Goal: Transaction & Acquisition: Purchase product/service

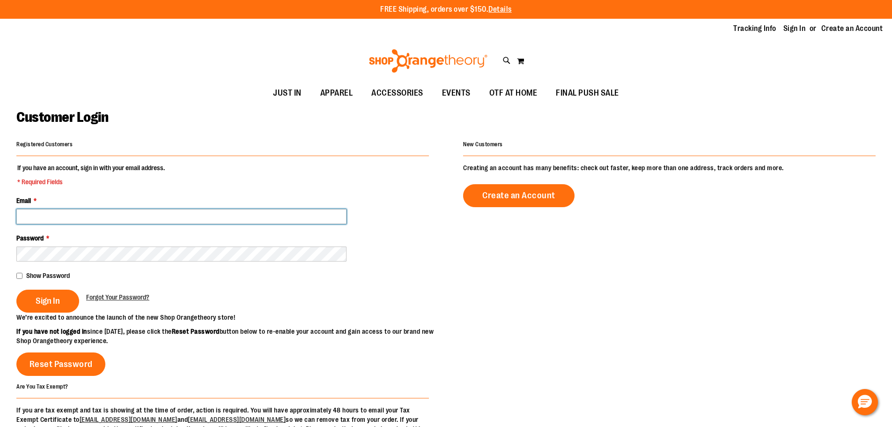
click at [197, 216] on input "Email *" at bounding box center [181, 216] width 330 height 15
type input "**********"
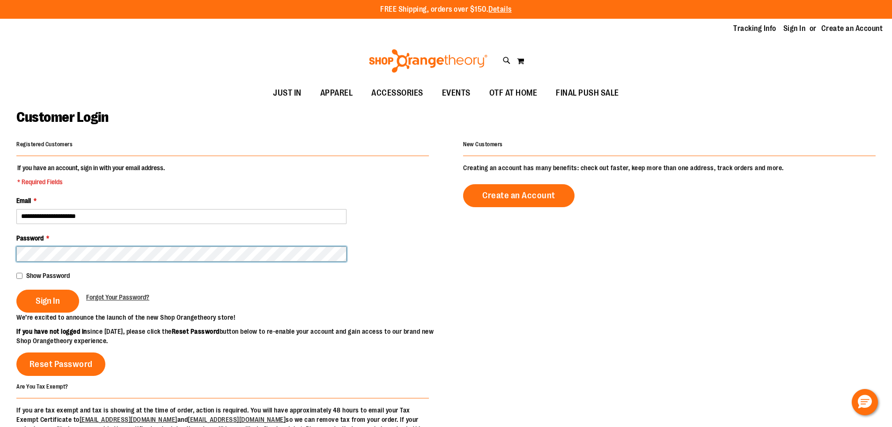
click at [16, 289] on button "Sign In" at bounding box center [47, 300] width 63 height 23
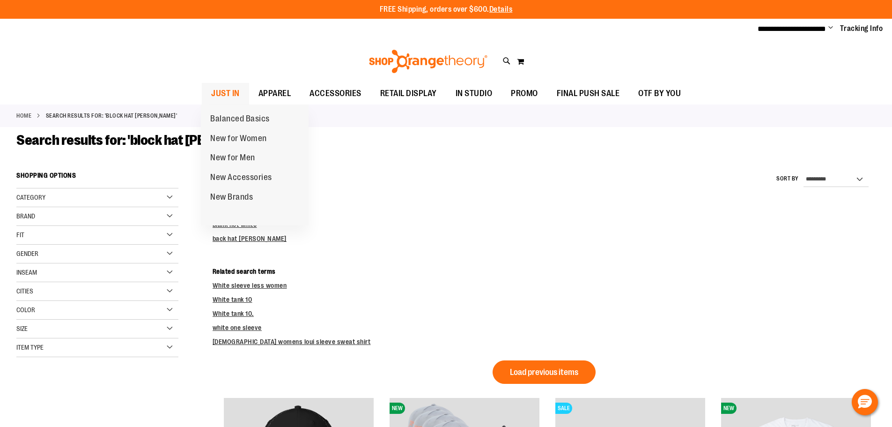
click at [223, 92] on span "JUST IN" at bounding box center [225, 93] width 29 height 21
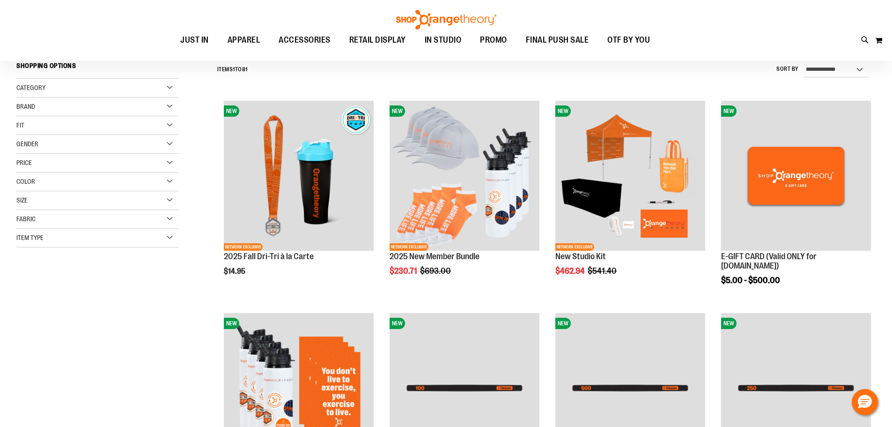
scroll to position [93, 0]
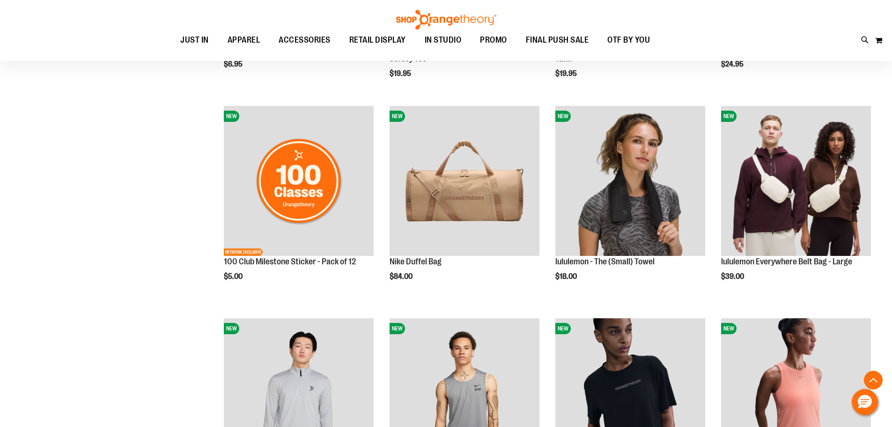
scroll to position [749, 0]
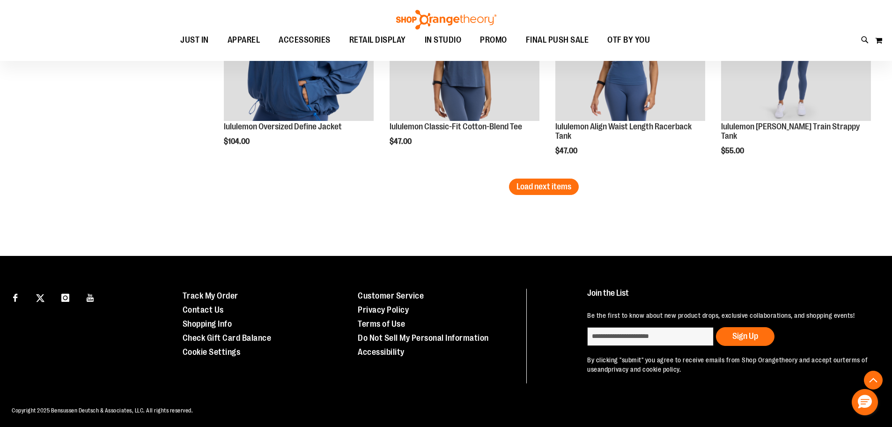
scroll to position [1920, 0]
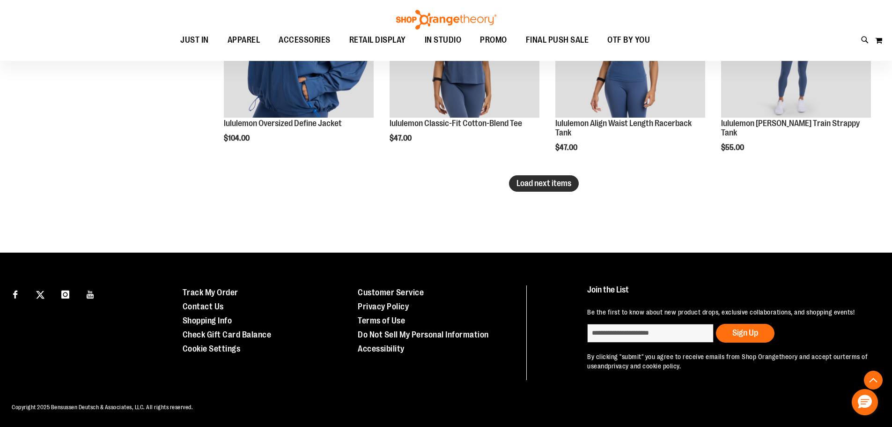
click at [547, 186] on span "Load next items" at bounding box center [544, 182] width 55 height 9
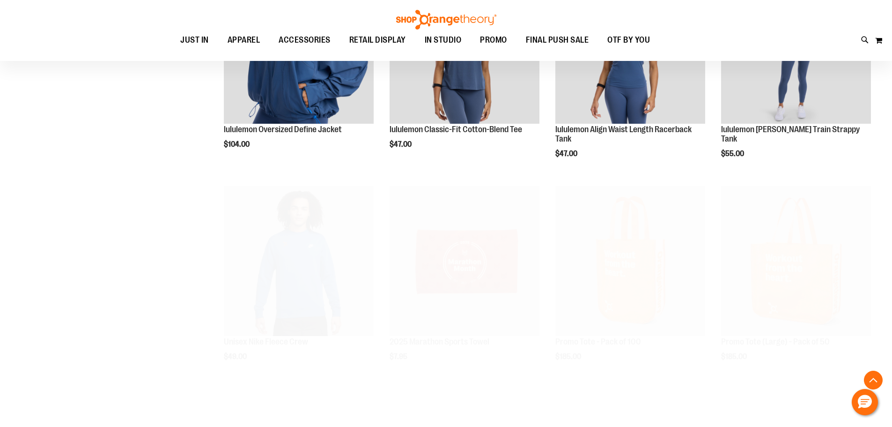
scroll to position [1920, 0]
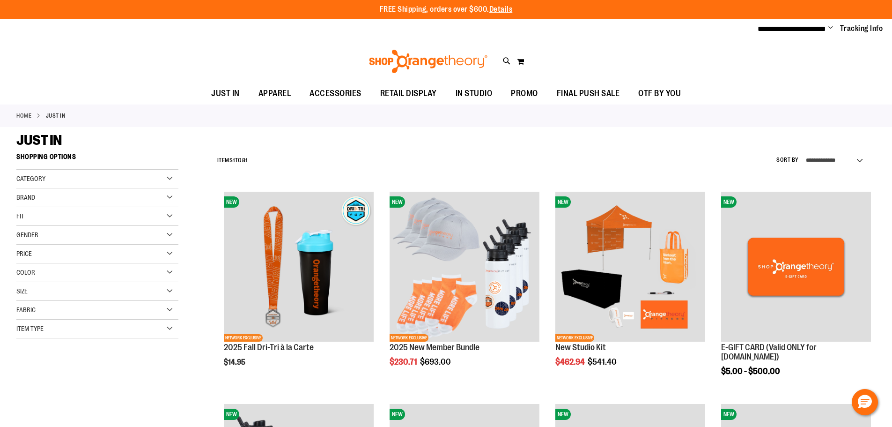
click at [414, 59] on img at bounding box center [428, 61] width 121 height 23
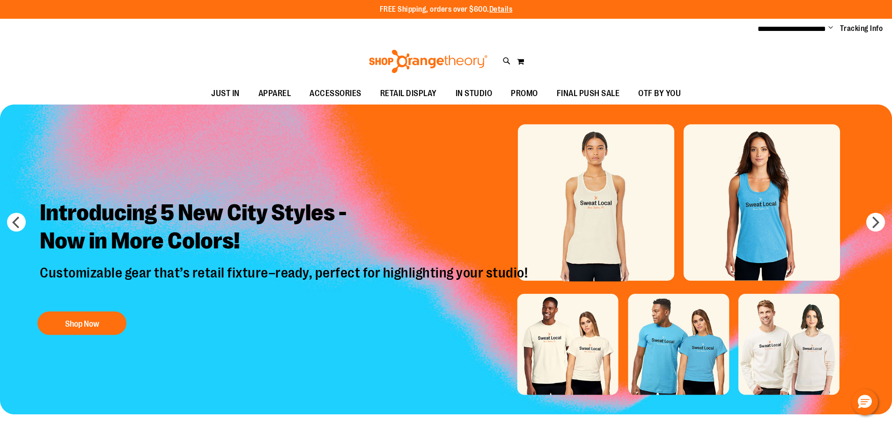
click at [398, 59] on img at bounding box center [428, 61] width 121 height 23
click at [875, 221] on button "next" at bounding box center [876, 222] width 19 height 19
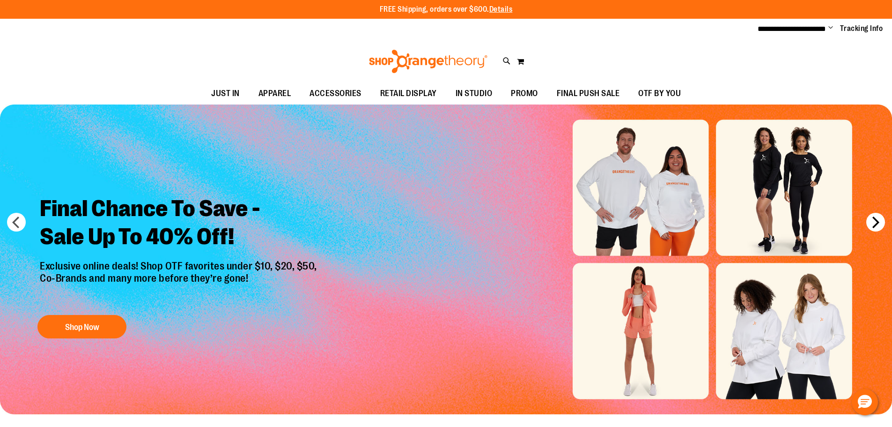
click at [875, 221] on button "next" at bounding box center [876, 222] width 19 height 19
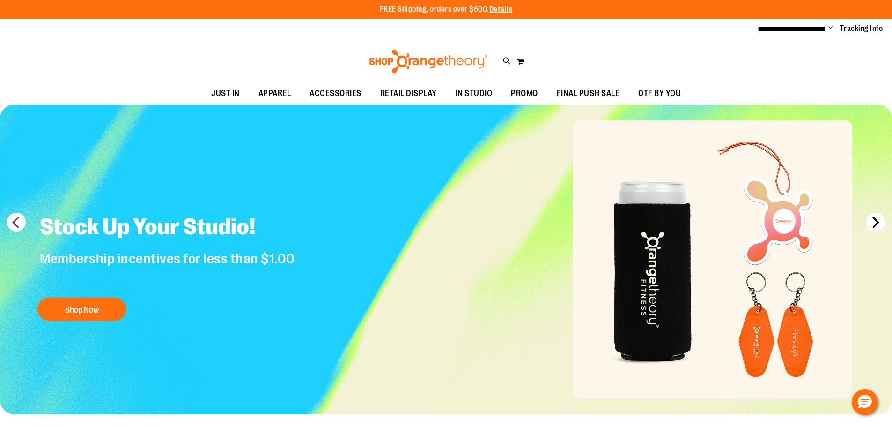
click at [875, 221] on button "next" at bounding box center [876, 222] width 19 height 19
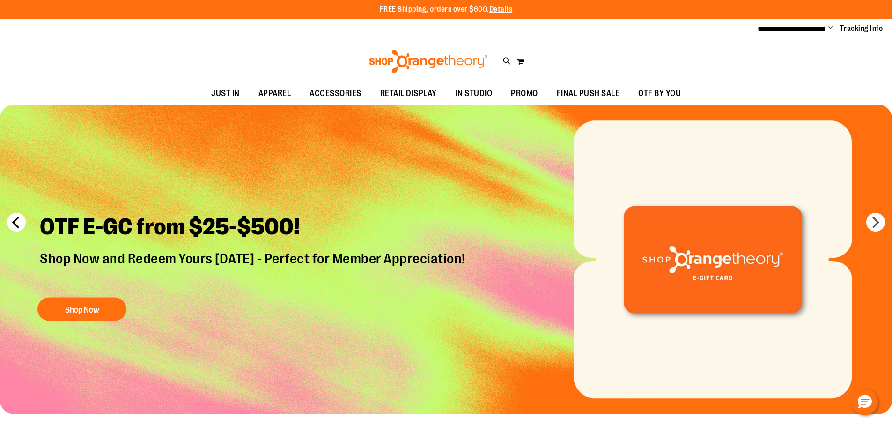
click at [20, 219] on button "prev" at bounding box center [16, 222] width 19 height 19
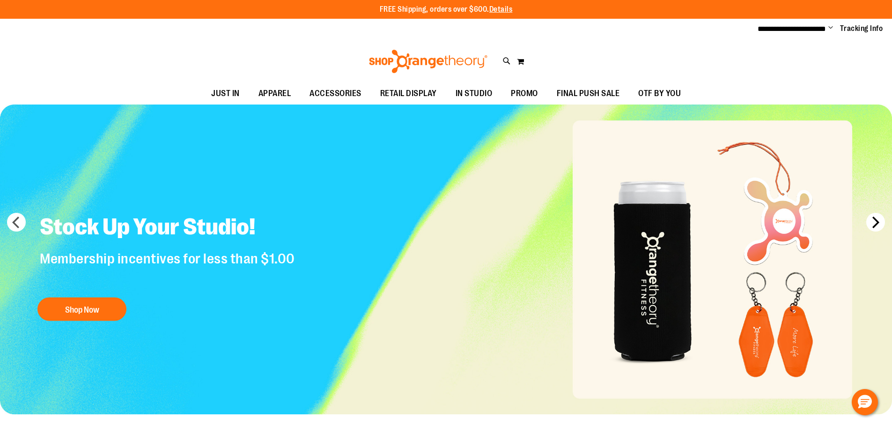
click at [869, 222] on button "next" at bounding box center [876, 222] width 19 height 19
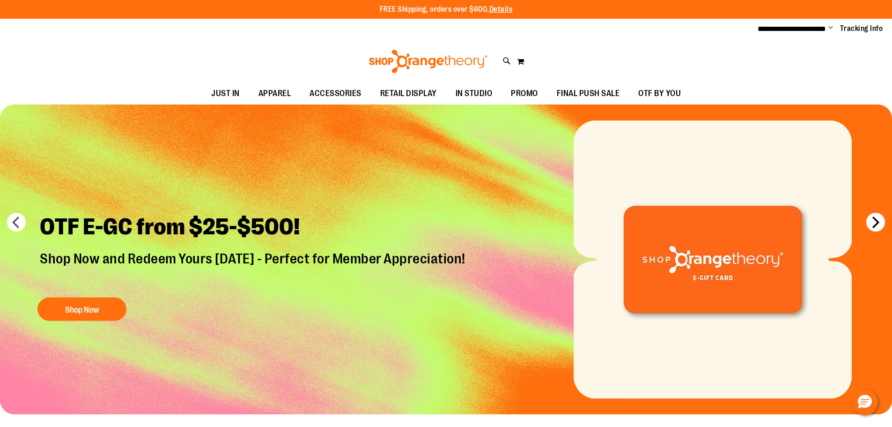
click at [869, 222] on button "next" at bounding box center [876, 222] width 19 height 19
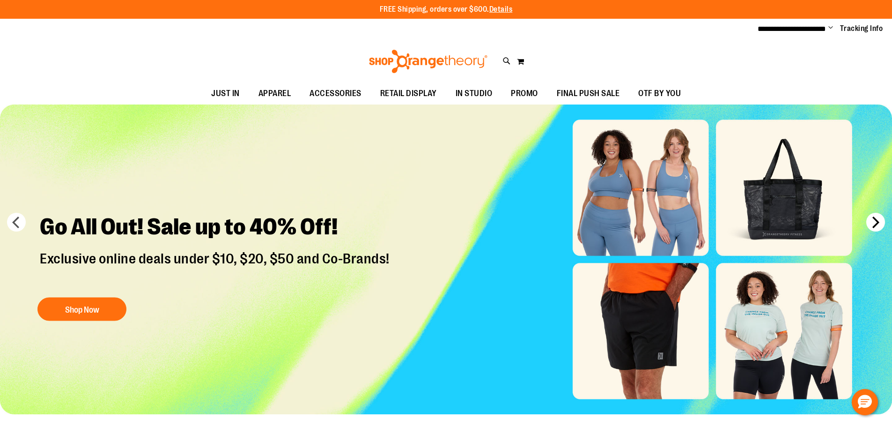
click at [869, 222] on button "next" at bounding box center [876, 222] width 19 height 19
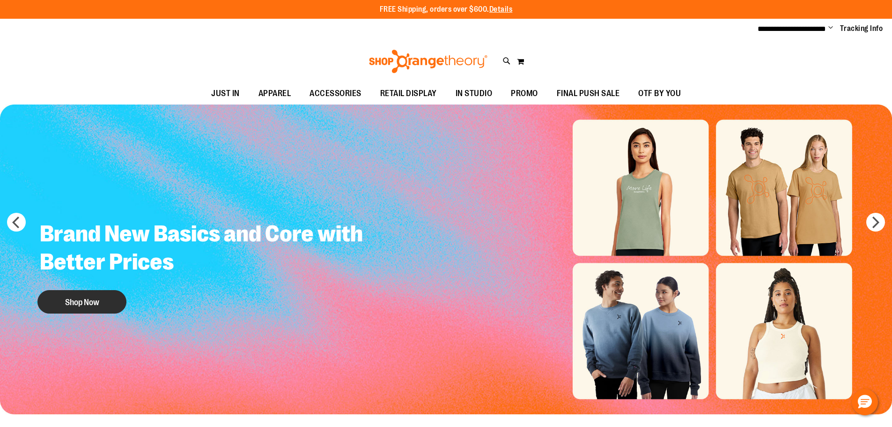
click at [88, 294] on button "Shop Now" at bounding box center [81, 301] width 89 height 23
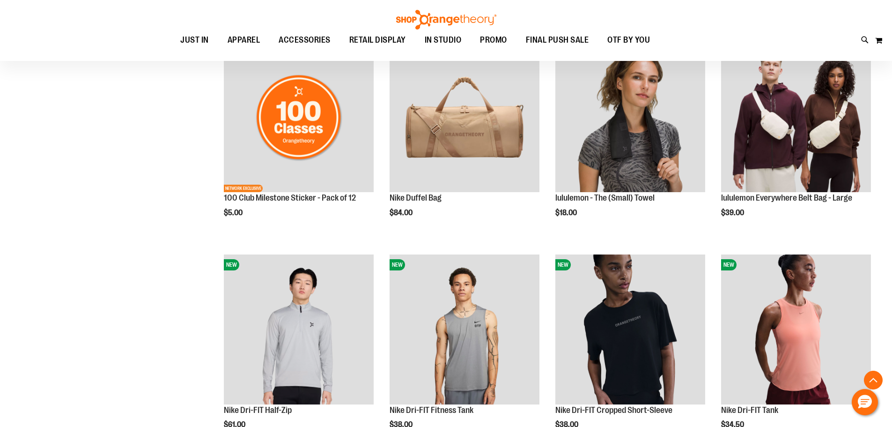
scroll to position [843, 0]
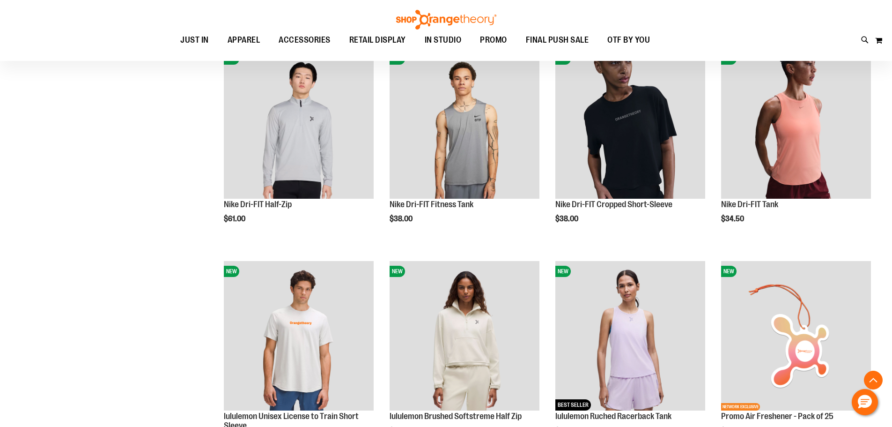
scroll to position [936, 0]
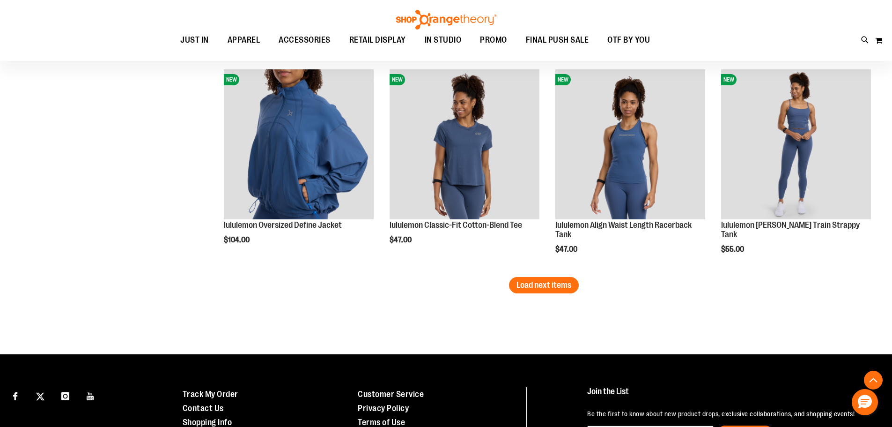
scroll to position [1826, 0]
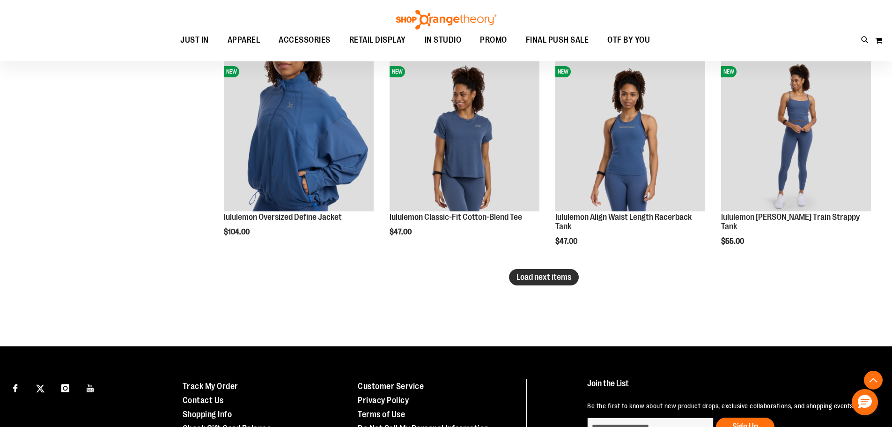
click at [547, 271] on button "Load next items" at bounding box center [544, 277] width 70 height 16
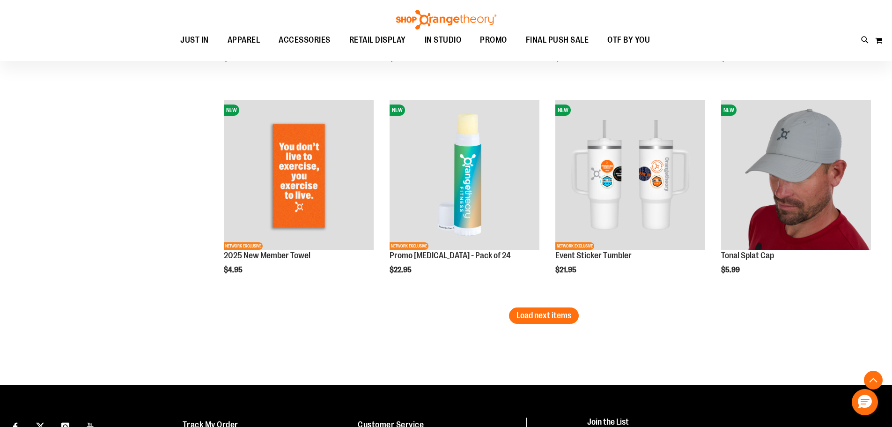
scroll to position [2435, 0]
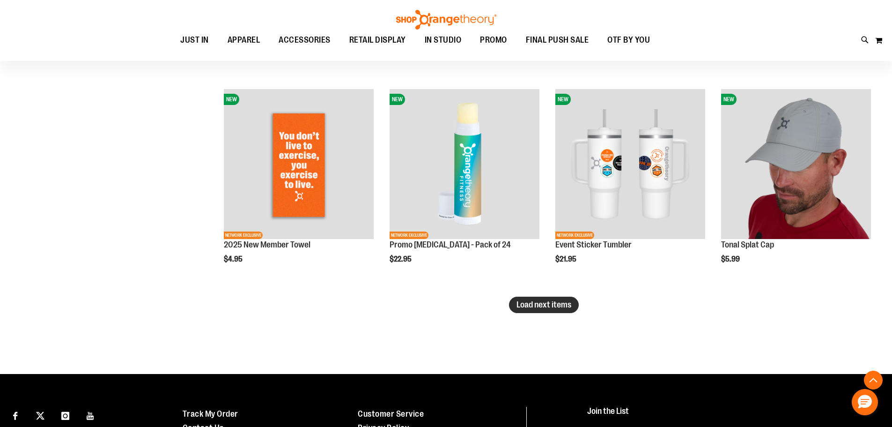
click at [547, 297] on button "Load next items" at bounding box center [544, 305] width 70 height 16
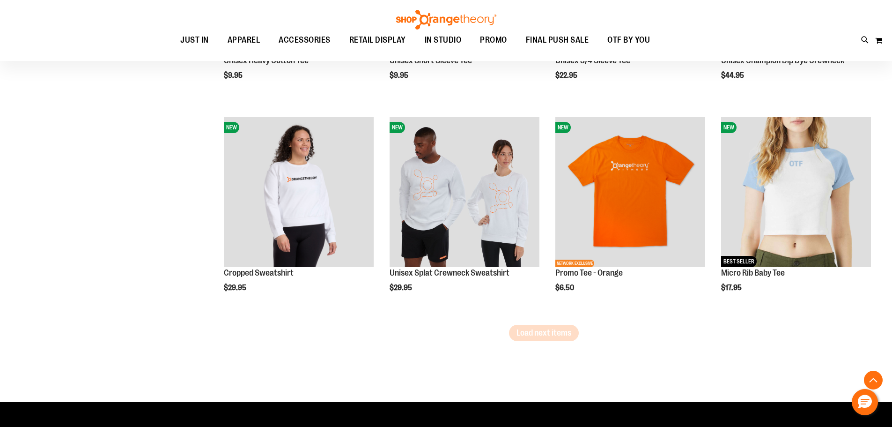
scroll to position [3044, 0]
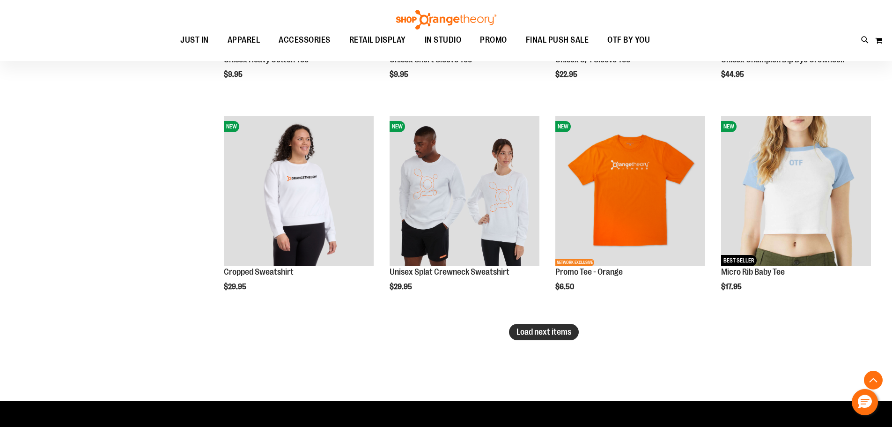
click at [549, 335] on span "Load next items" at bounding box center [544, 331] width 55 height 9
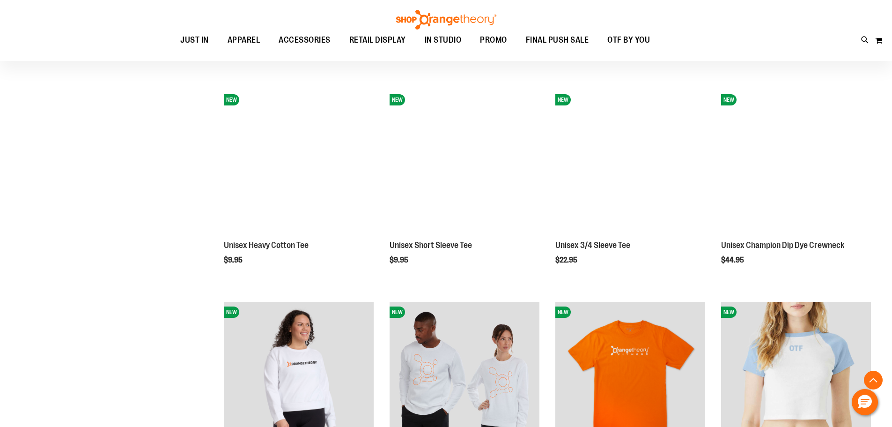
scroll to position [2857, 0]
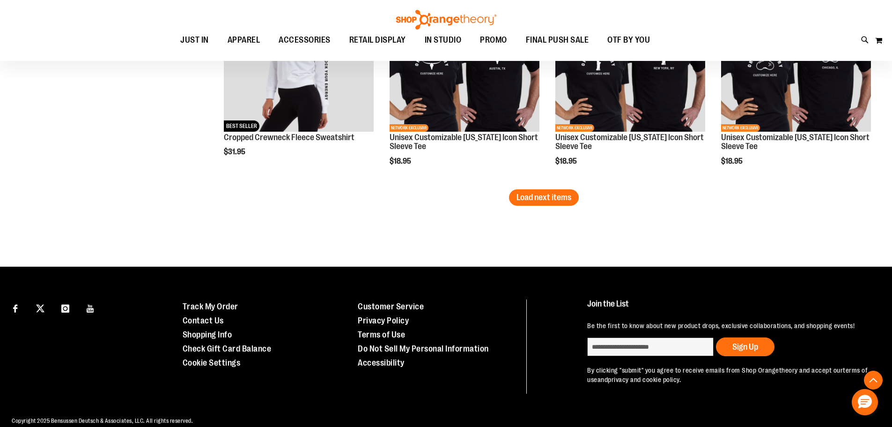
scroll to position [3830, 0]
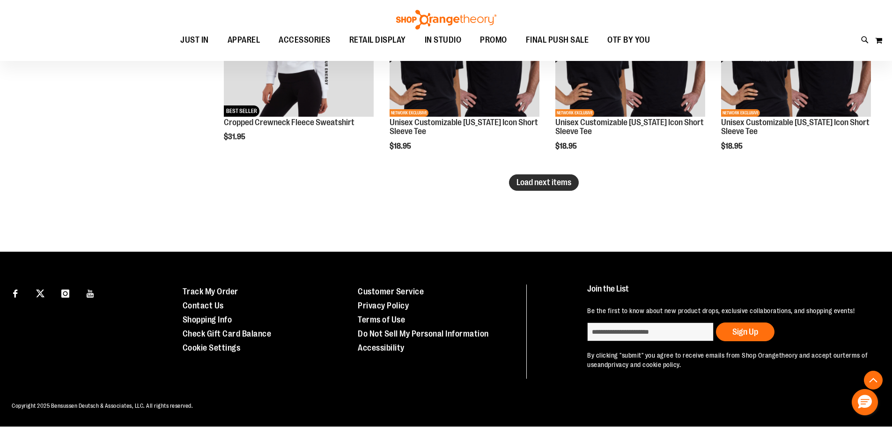
click at [545, 185] on span "Load next items" at bounding box center [544, 182] width 55 height 9
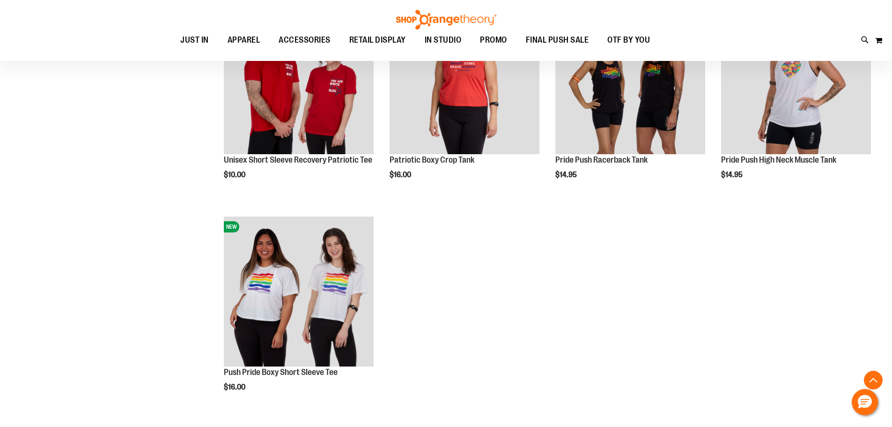
scroll to position [4252, 0]
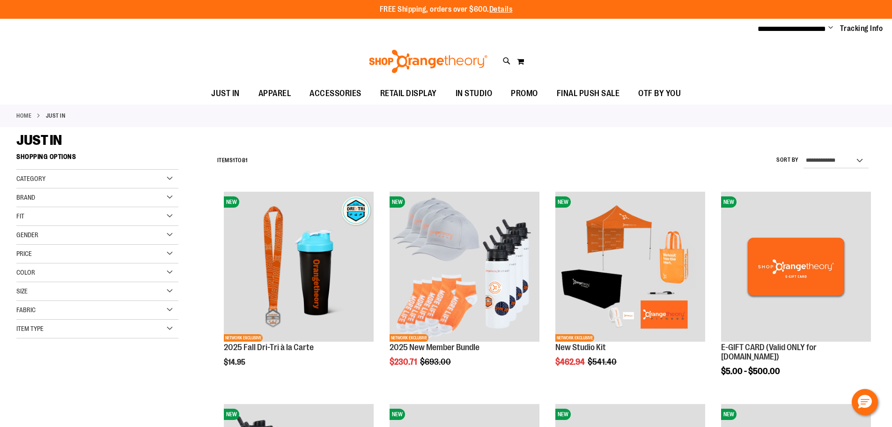
click at [147, 177] on div "Category" at bounding box center [97, 179] width 162 height 19
click at [98, 326] on div "Item Type" at bounding box center [97, 328] width 162 height 19
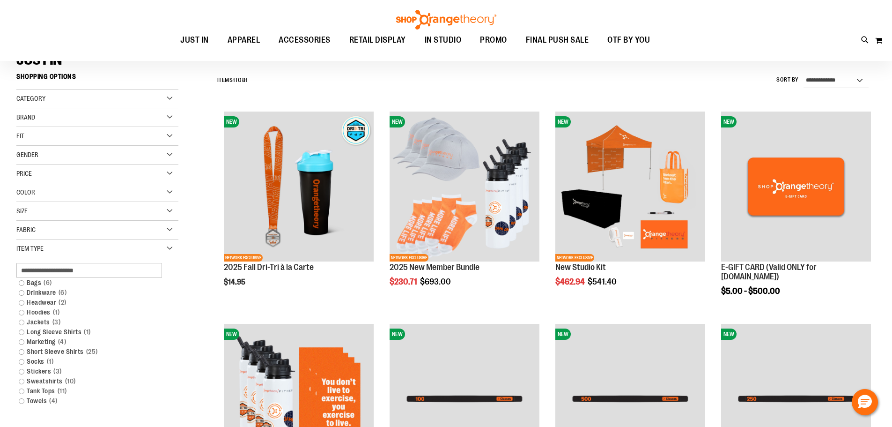
scroll to position [93, 0]
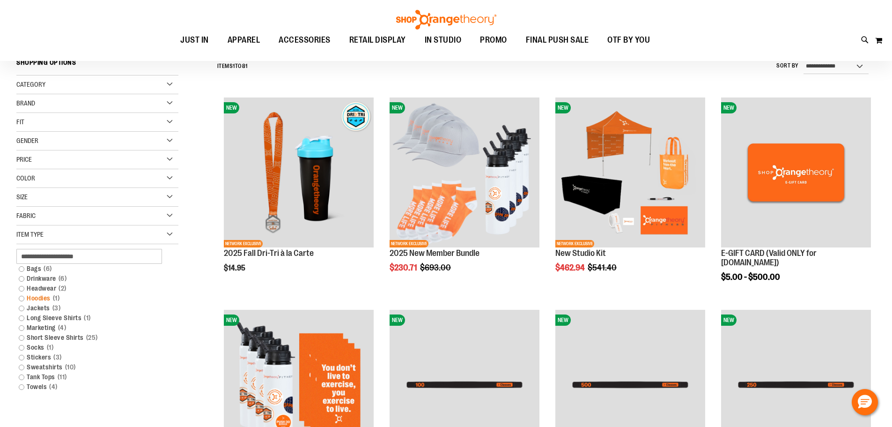
click at [19, 299] on link "Hoodies 1 item" at bounding box center [92, 298] width 156 height 10
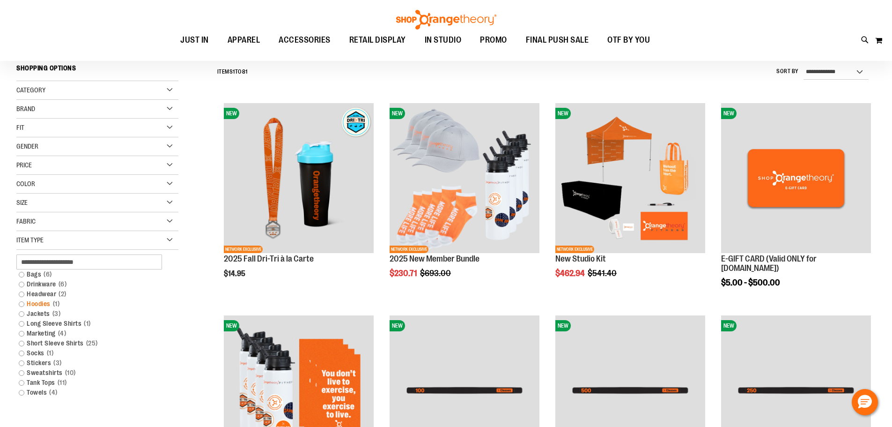
scroll to position [87, 0]
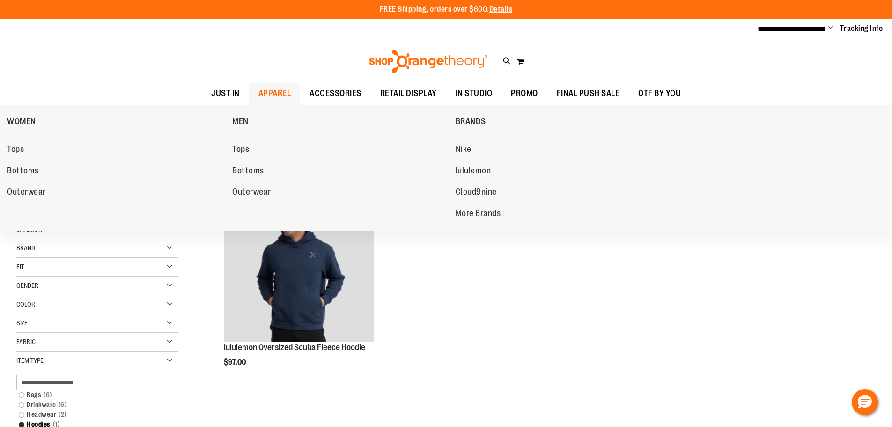
click at [271, 93] on span "APPAREL" at bounding box center [275, 93] width 33 height 21
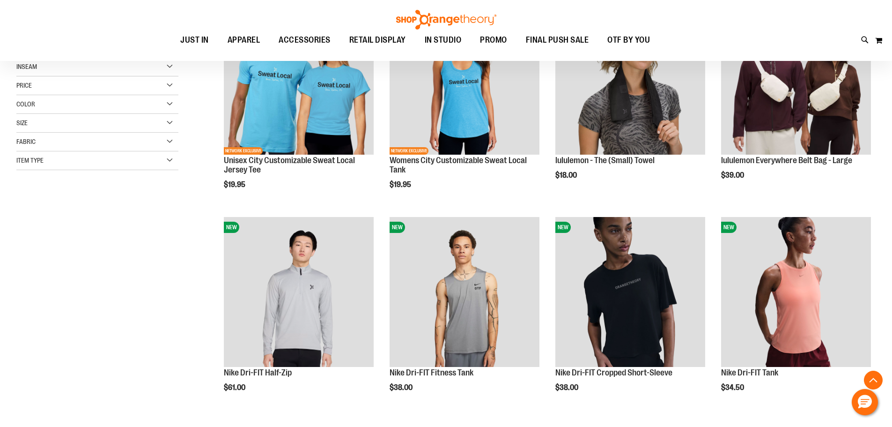
scroll to position [187, 0]
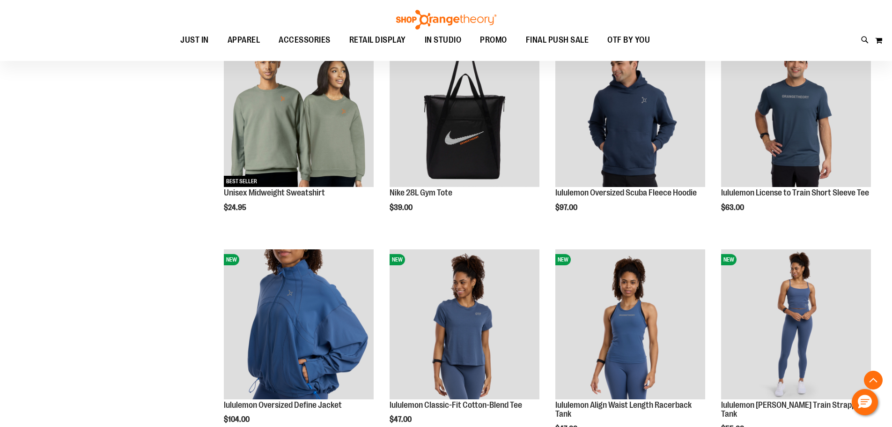
scroll to position [796, 0]
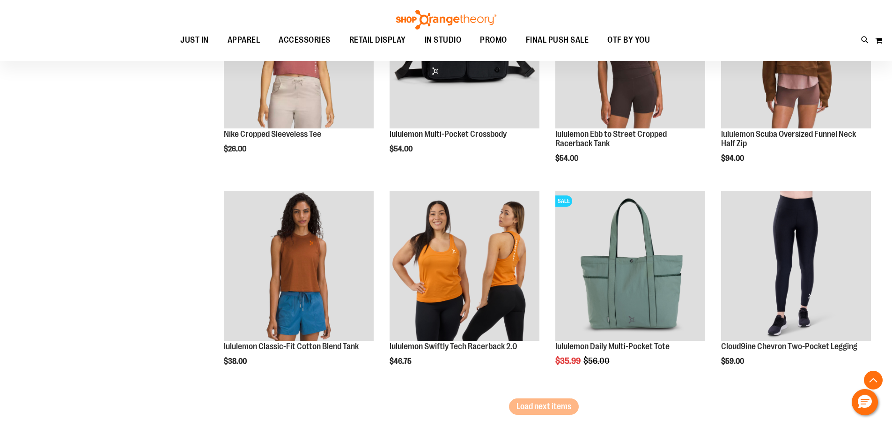
scroll to position [1733, 0]
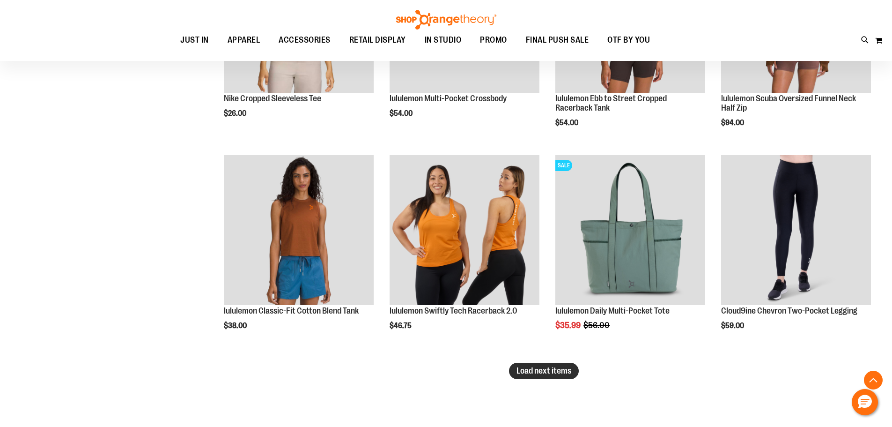
click at [546, 373] on span "Load next items" at bounding box center [544, 370] width 55 height 9
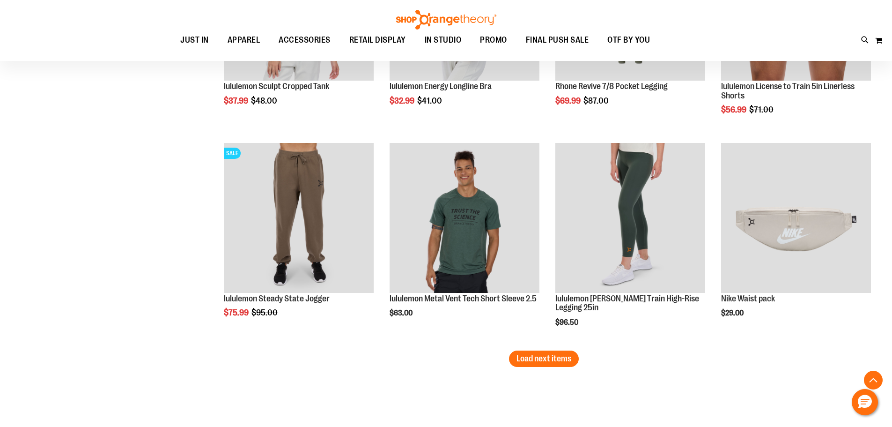
scroll to position [2435, 0]
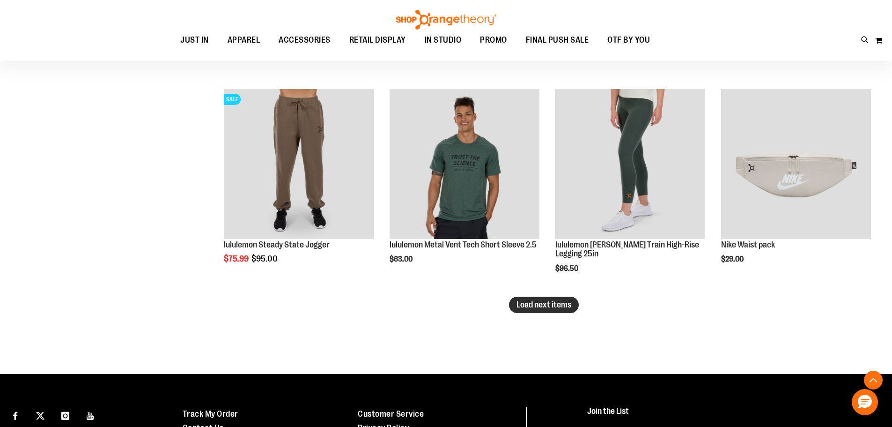
click at [547, 303] on span "Load next items" at bounding box center [544, 304] width 55 height 9
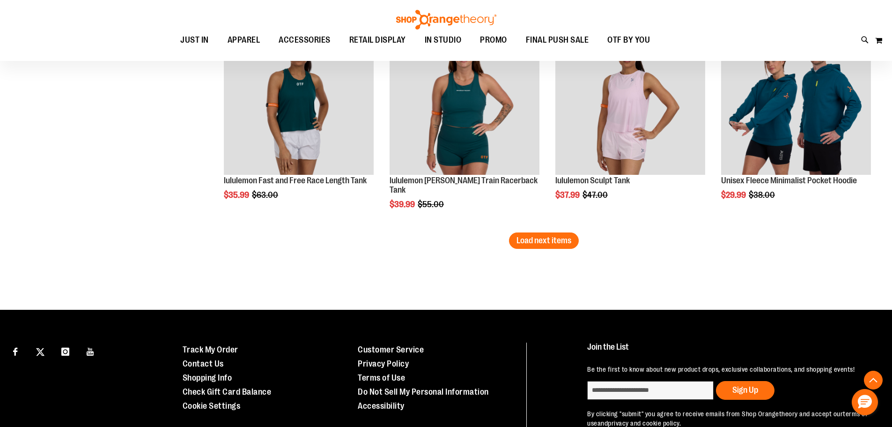
scroll to position [3138, 0]
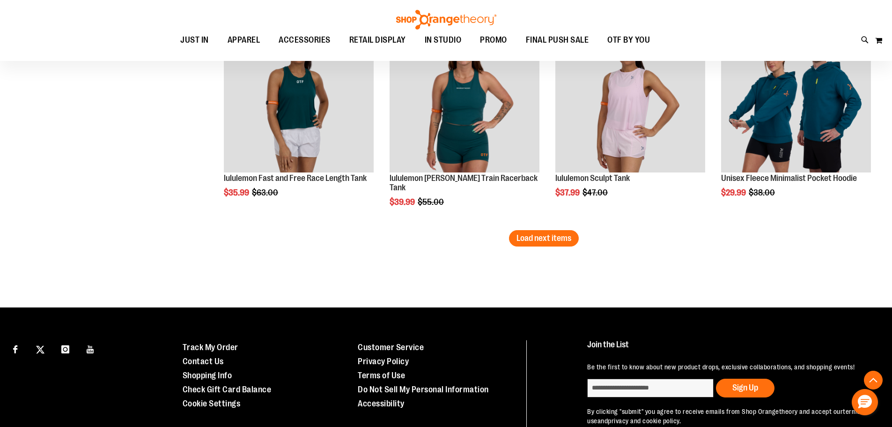
click at [548, 235] on span "Load next items" at bounding box center [544, 237] width 55 height 9
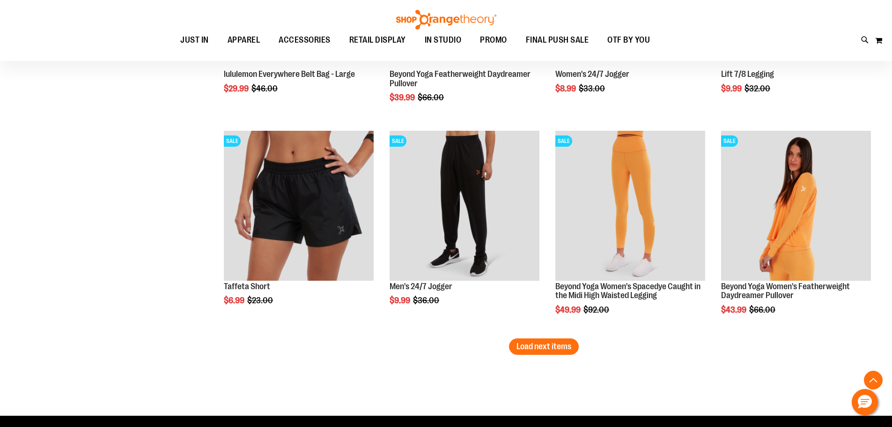
scroll to position [3700, 0]
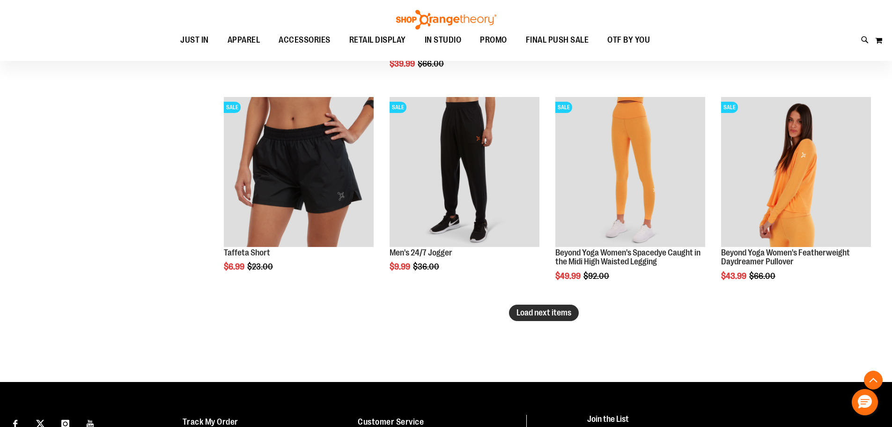
click at [541, 312] on span "Load next items" at bounding box center [544, 312] width 55 height 9
